Goal: Information Seeking & Learning: Learn about a topic

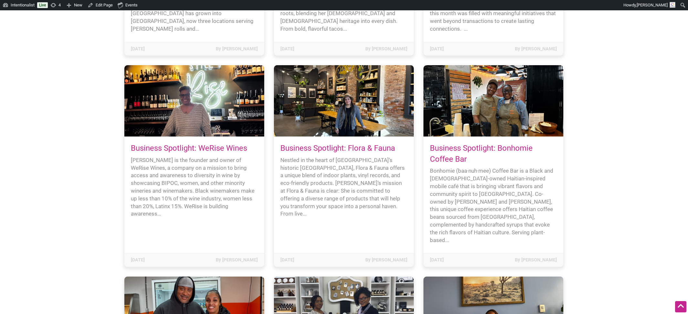
scroll to position [2061, 0]
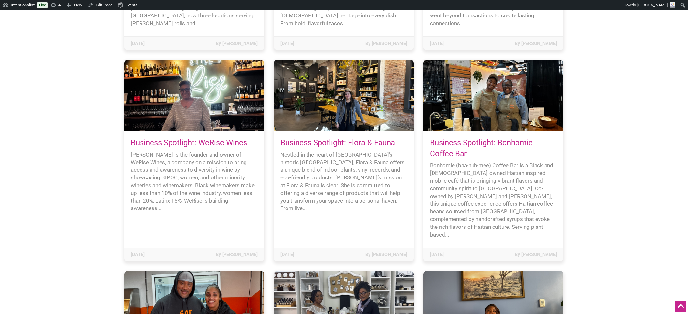
click at [225, 138] on link "Business Spotlight: WeRise Wines" at bounding box center [189, 142] width 116 height 9
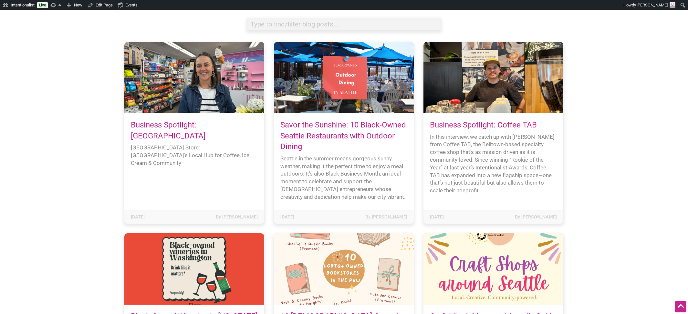
scroll to position [13, 0]
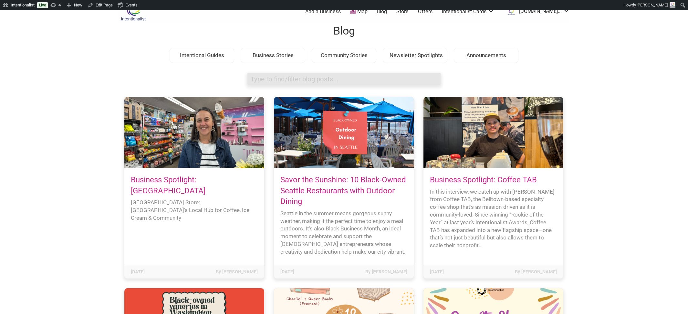
click at [286, 81] on input "search box" at bounding box center [344, 79] width 194 height 13
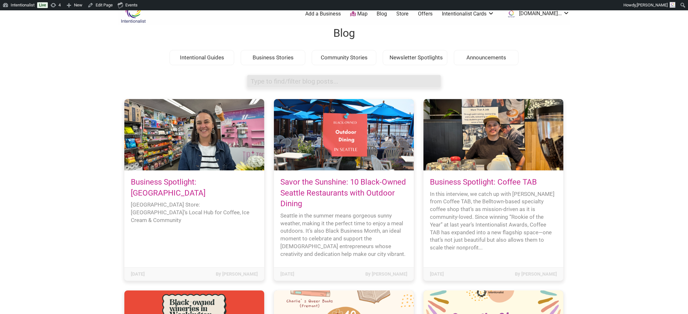
scroll to position [66, 0]
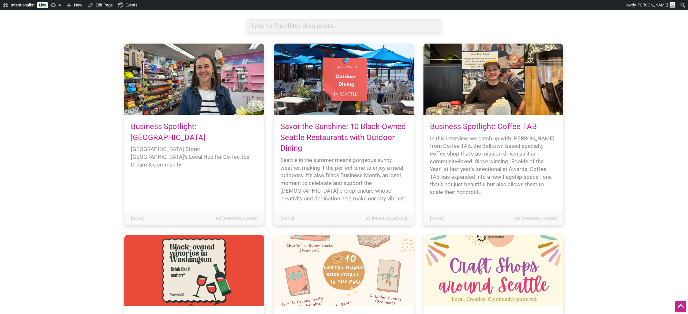
click at [159, 126] on link "Business Spotlight: [GEOGRAPHIC_DATA]" at bounding box center [168, 132] width 75 height 20
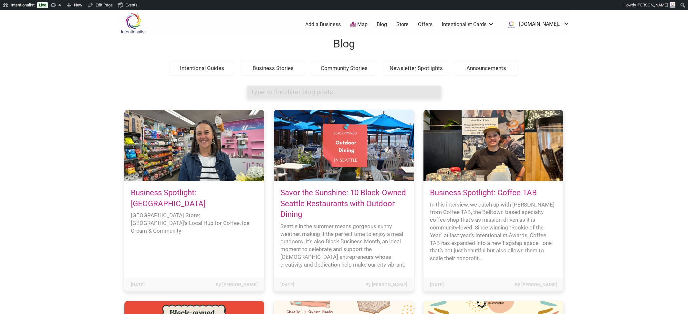
click at [272, 90] on input "search box" at bounding box center [344, 92] width 194 height 13
type input "ferments"
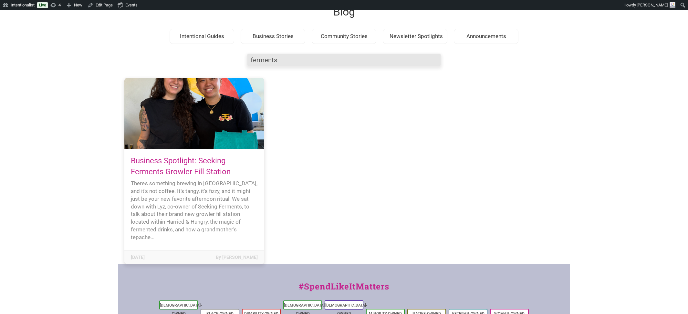
scroll to position [24, 0]
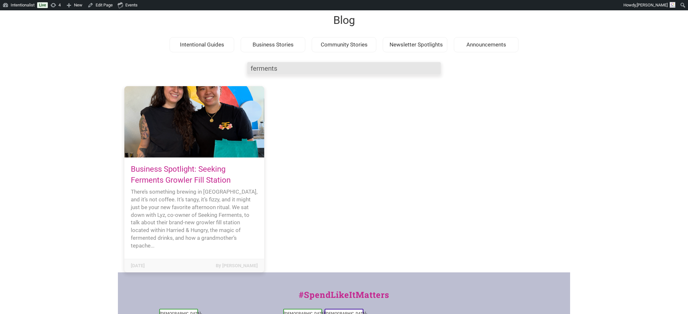
drag, startPoint x: 283, startPoint y: 65, endPoint x: 243, endPoint y: 64, distance: 40.1
click at [243, 64] on div "Intentionalist Spend like it matters 0 Add a Business Map Blog Store Offers Int…" at bounding box center [344, 211] width 453 height 449
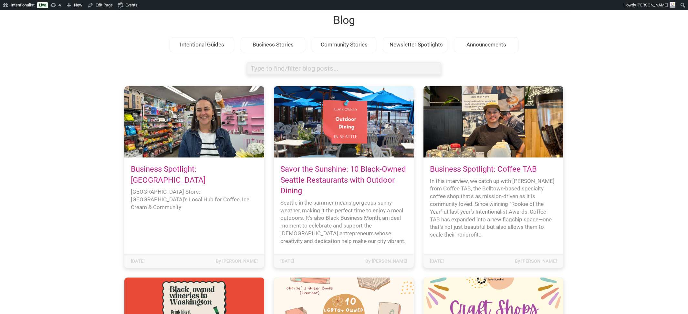
click at [78, 126] on body "× Menu 0 Add a Business Map Blog Store Offers Intentionalist Cards Buy Black Ca…" at bounding box center [344, 144] width 688 height 314
